Goal: Information Seeking & Learning: Learn about a topic

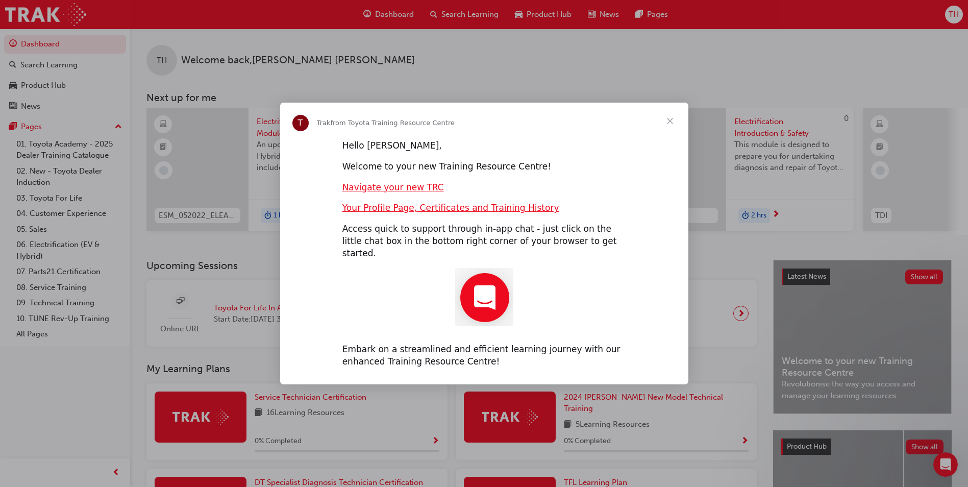
click at [668, 127] on span "Close" at bounding box center [670, 121] width 37 height 37
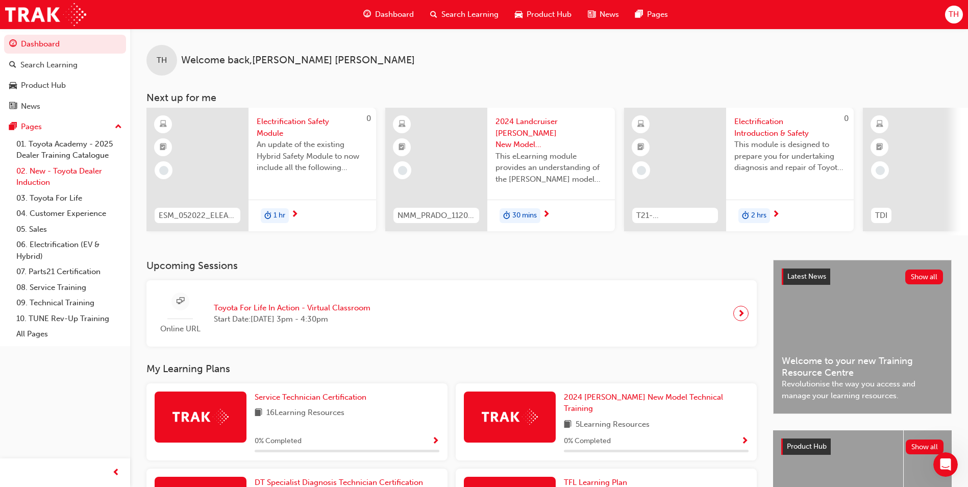
click at [76, 180] on link "02. New - Toyota Dealer Induction" at bounding box center [69, 176] width 114 height 27
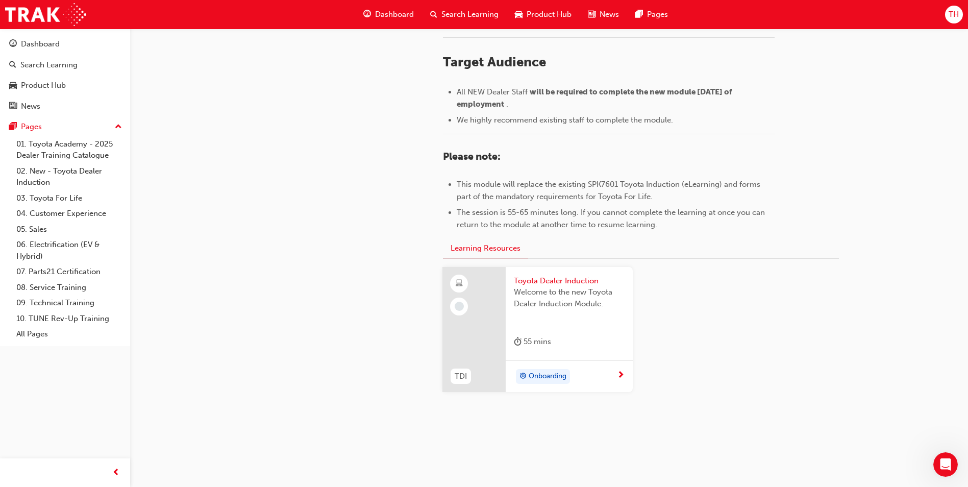
scroll to position [427, 0]
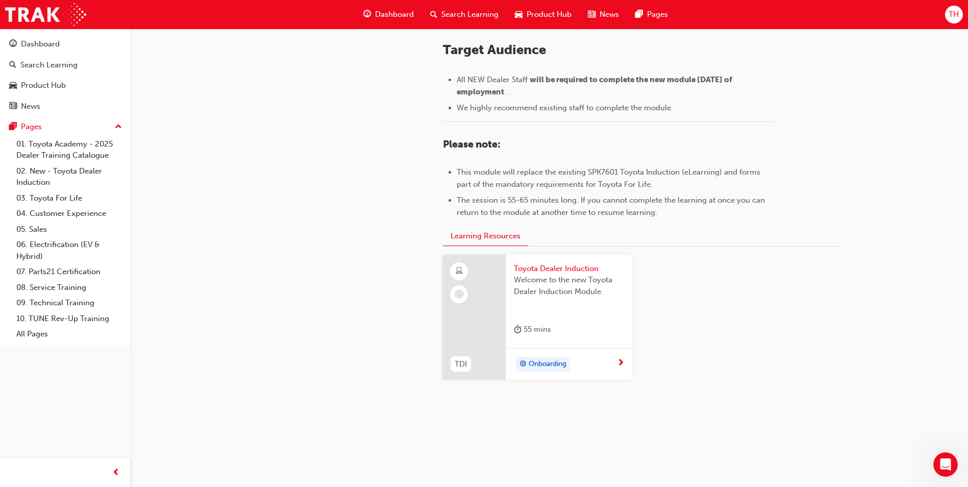
click at [550, 365] on span "Onboarding" at bounding box center [548, 364] width 38 height 12
